Goal: Information Seeking & Learning: Learn about a topic

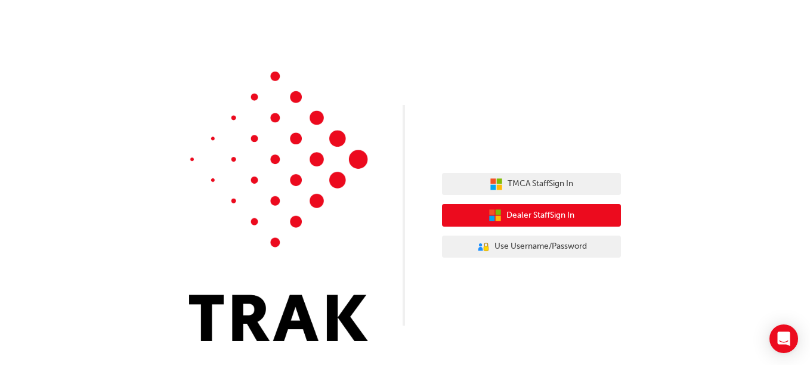
click at [567, 209] on span "Dealer Staff Sign In" at bounding box center [540, 216] width 68 height 14
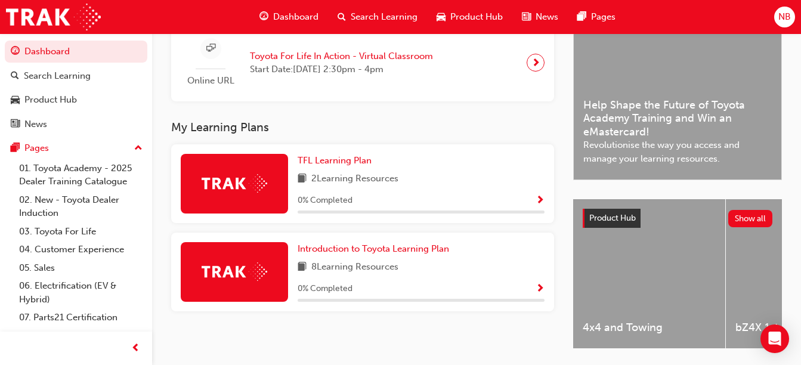
scroll to position [302, 0]
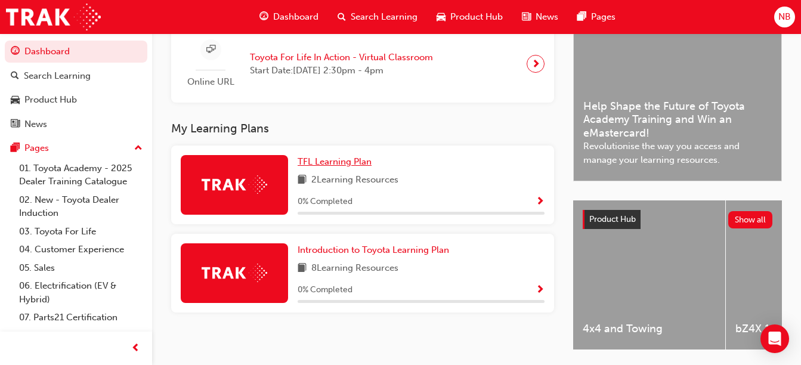
click at [341, 163] on span "TFL Learning Plan" at bounding box center [335, 161] width 74 height 11
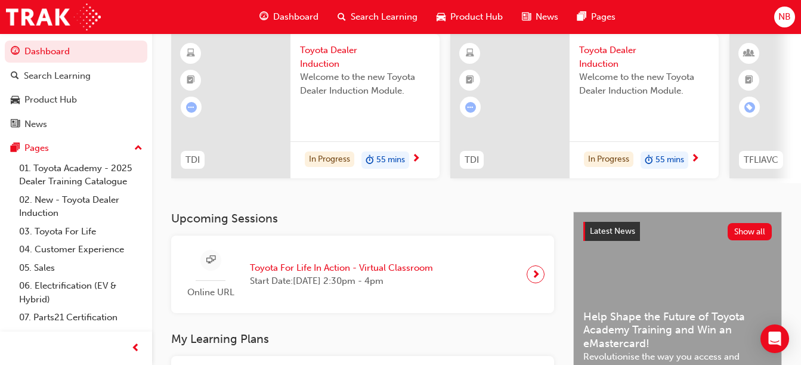
scroll to position [348, 0]
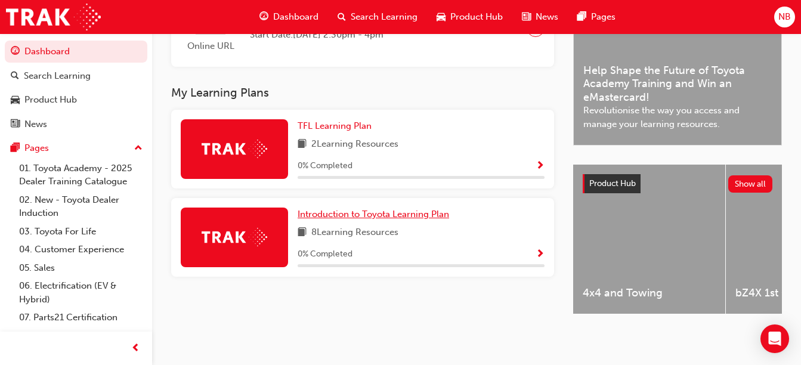
click at [340, 211] on span "Introduction to Toyota Learning Plan" at bounding box center [373, 214] width 151 height 11
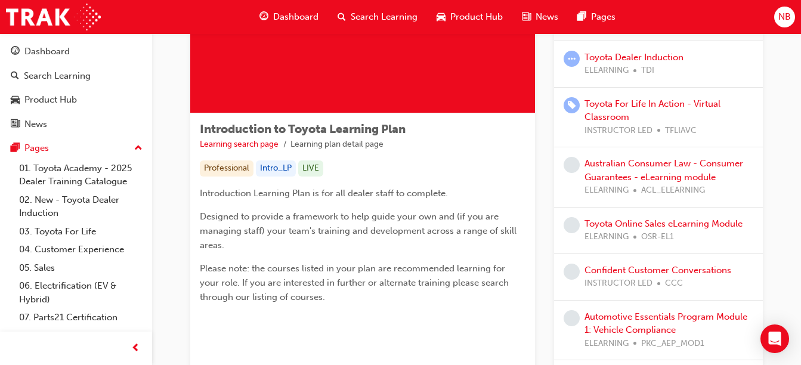
scroll to position [125, 0]
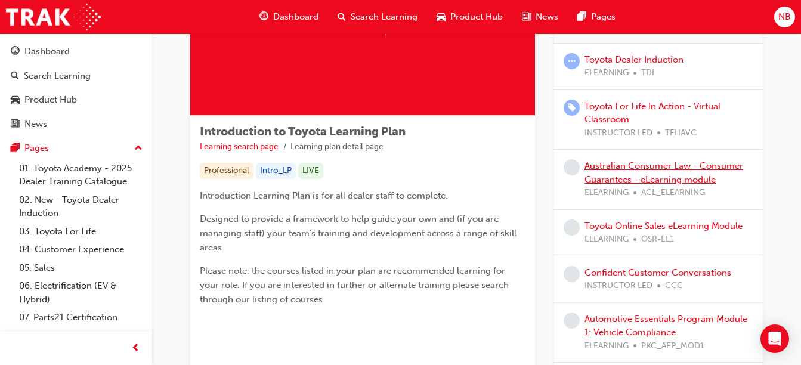
click at [604, 166] on link "Australian Consumer Law - Consumer Guarantees - eLearning module" at bounding box center [663, 172] width 159 height 24
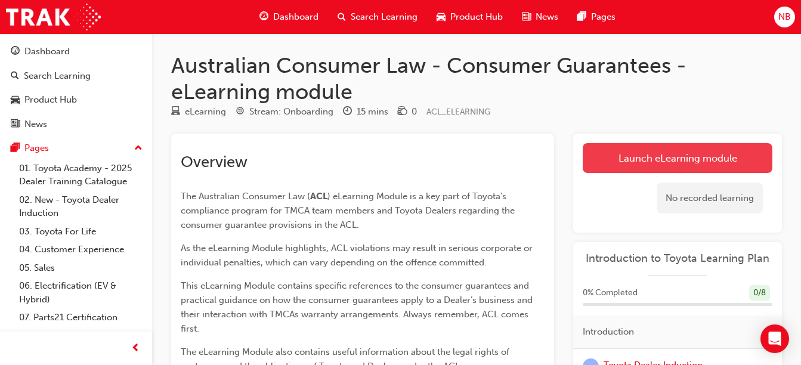
click at [640, 158] on link "Launch eLearning module" at bounding box center [678, 158] width 190 height 30
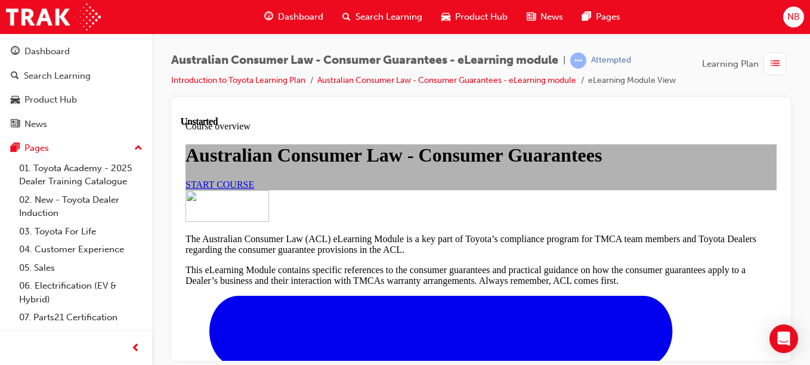
click at [254, 189] on span "START COURSE" at bounding box center [219, 184] width 69 height 10
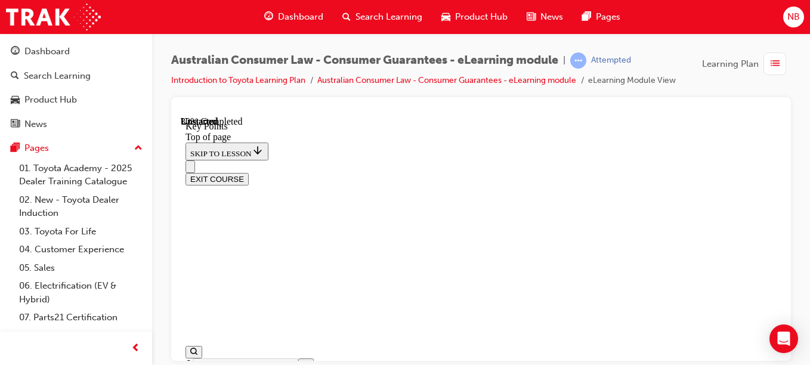
scroll to position [693, 0]
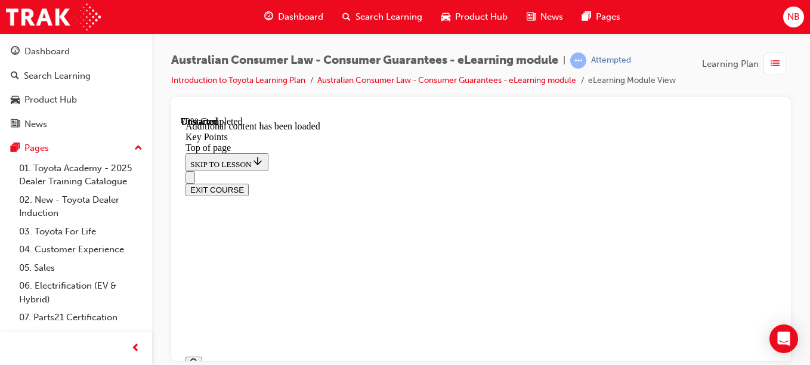
scroll to position [1901, 0]
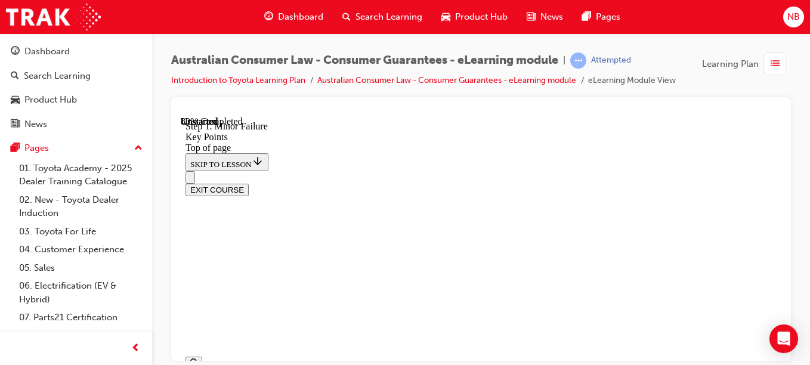
drag, startPoint x: 748, startPoint y: 271, endPoint x: 742, endPoint y: 273, distance: 6.2
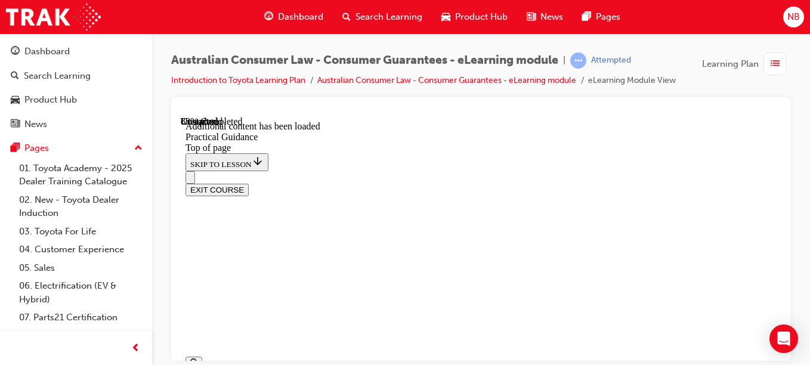
scroll to position [3489, 0]
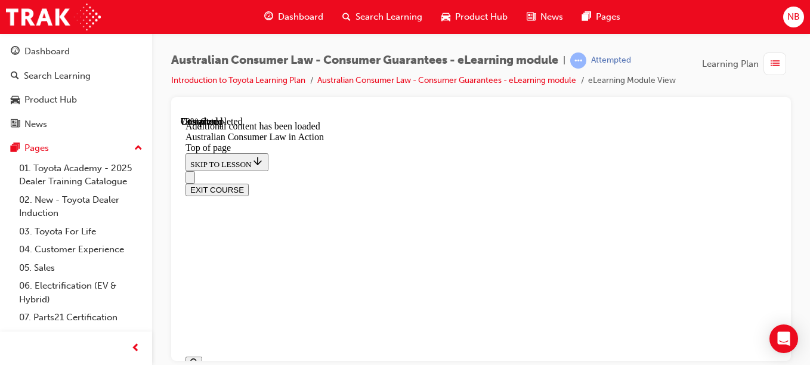
scroll to position [2326, 0]
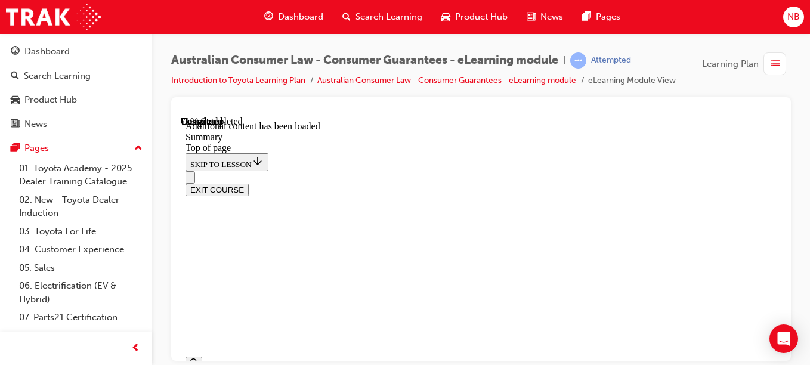
drag, startPoint x: 510, startPoint y: 270, endPoint x: 477, endPoint y: 219, distance: 60.2
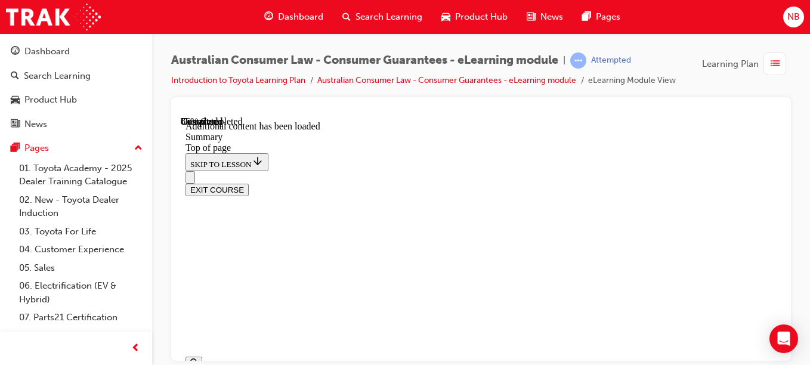
scroll to position [1697, 0]
drag, startPoint x: 420, startPoint y: 210, endPoint x: 426, endPoint y: 232, distance: 22.7
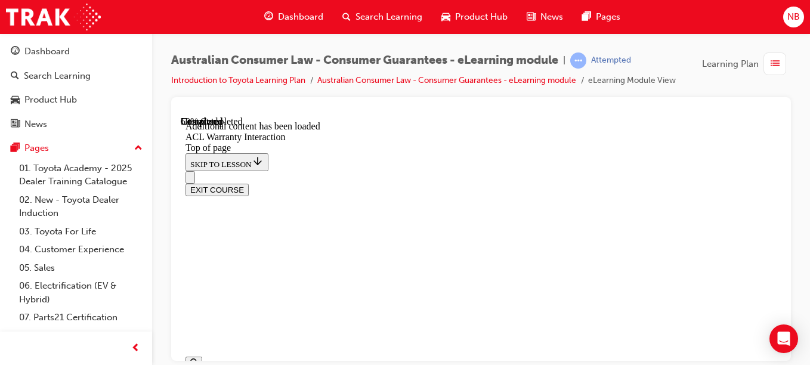
drag, startPoint x: 421, startPoint y: 246, endPoint x: 486, endPoint y: 285, distance: 76.0
